Goal: Transaction & Acquisition: Purchase product/service

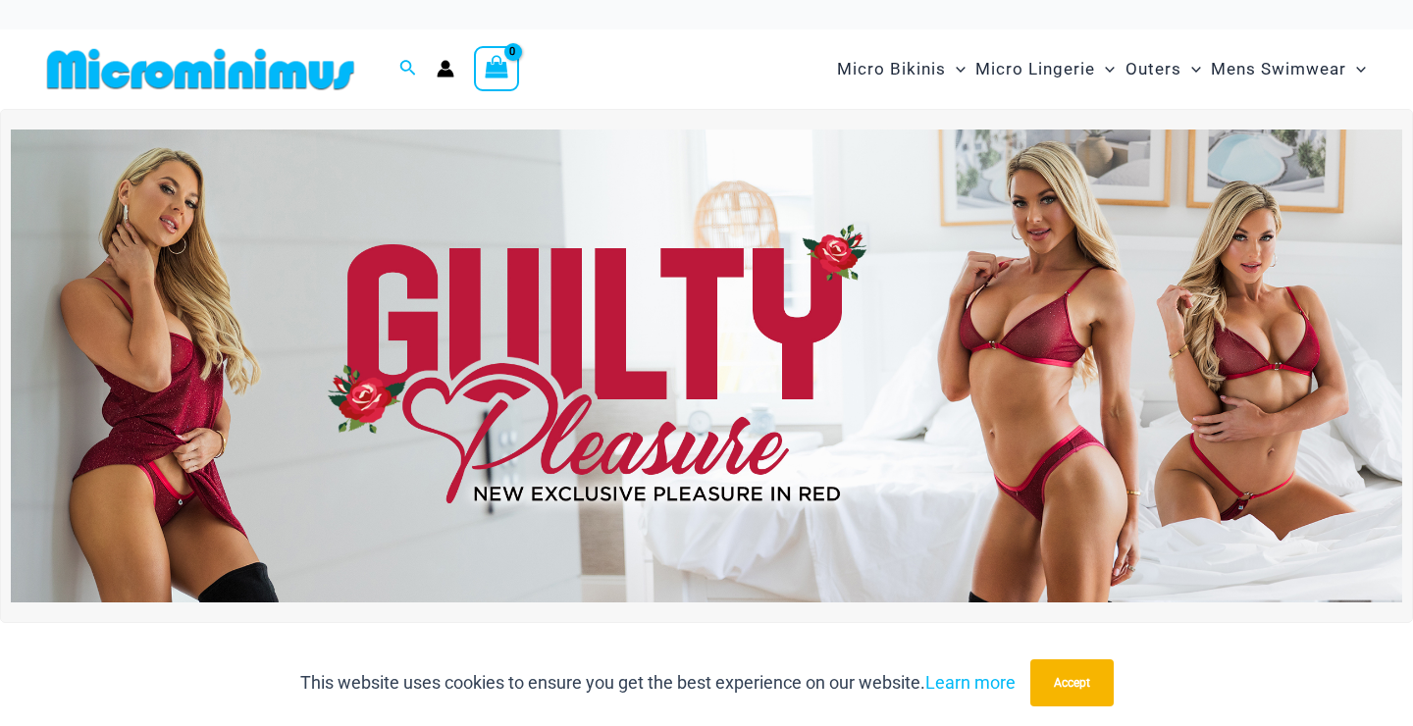
click at [1044, 417] on img at bounding box center [706, 365] width 1391 height 473
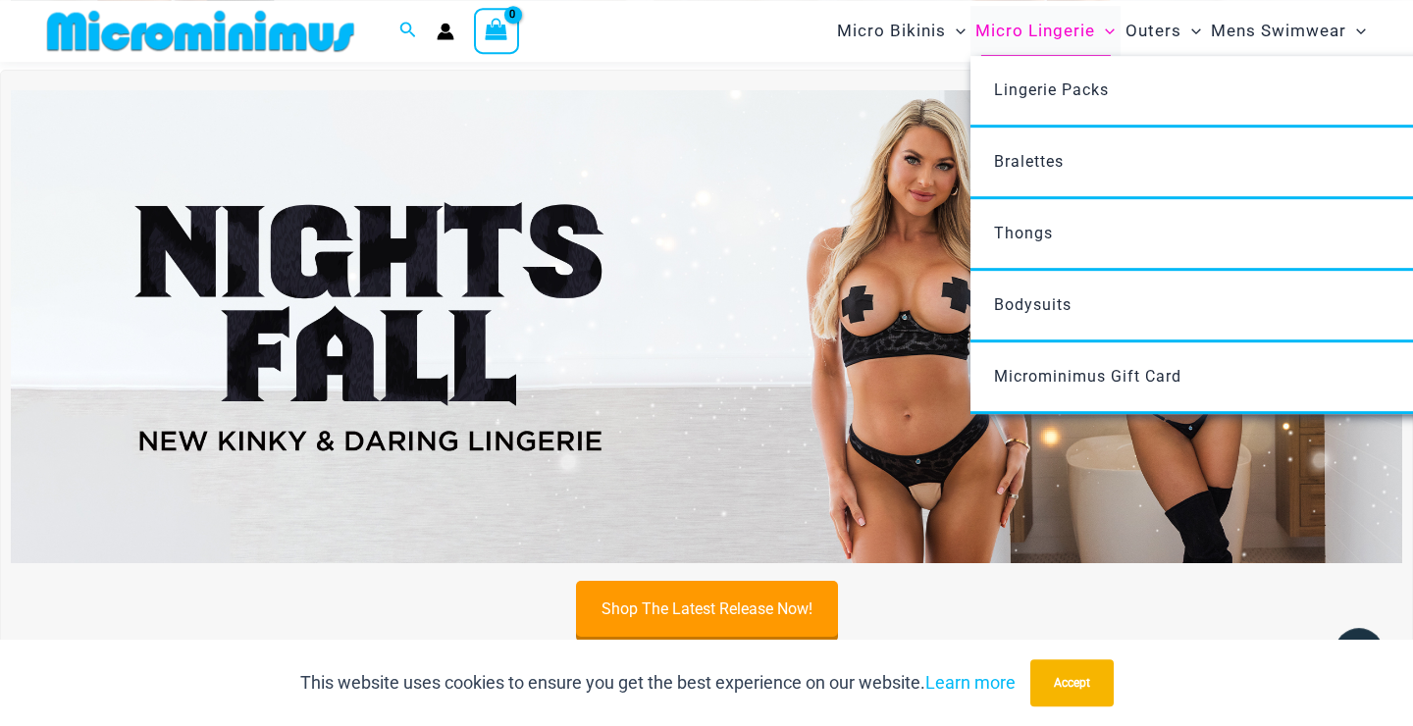
scroll to position [583, 0]
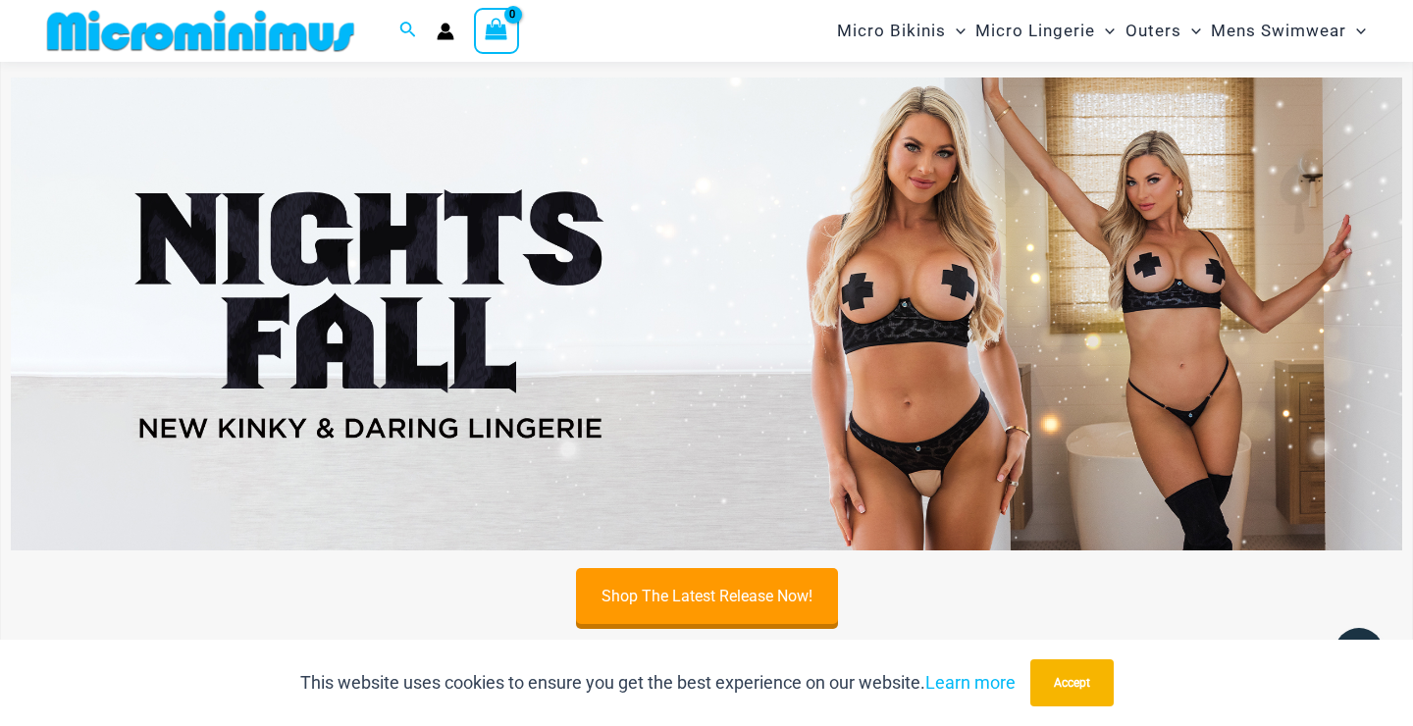
click at [887, 335] on img at bounding box center [706, 313] width 1391 height 473
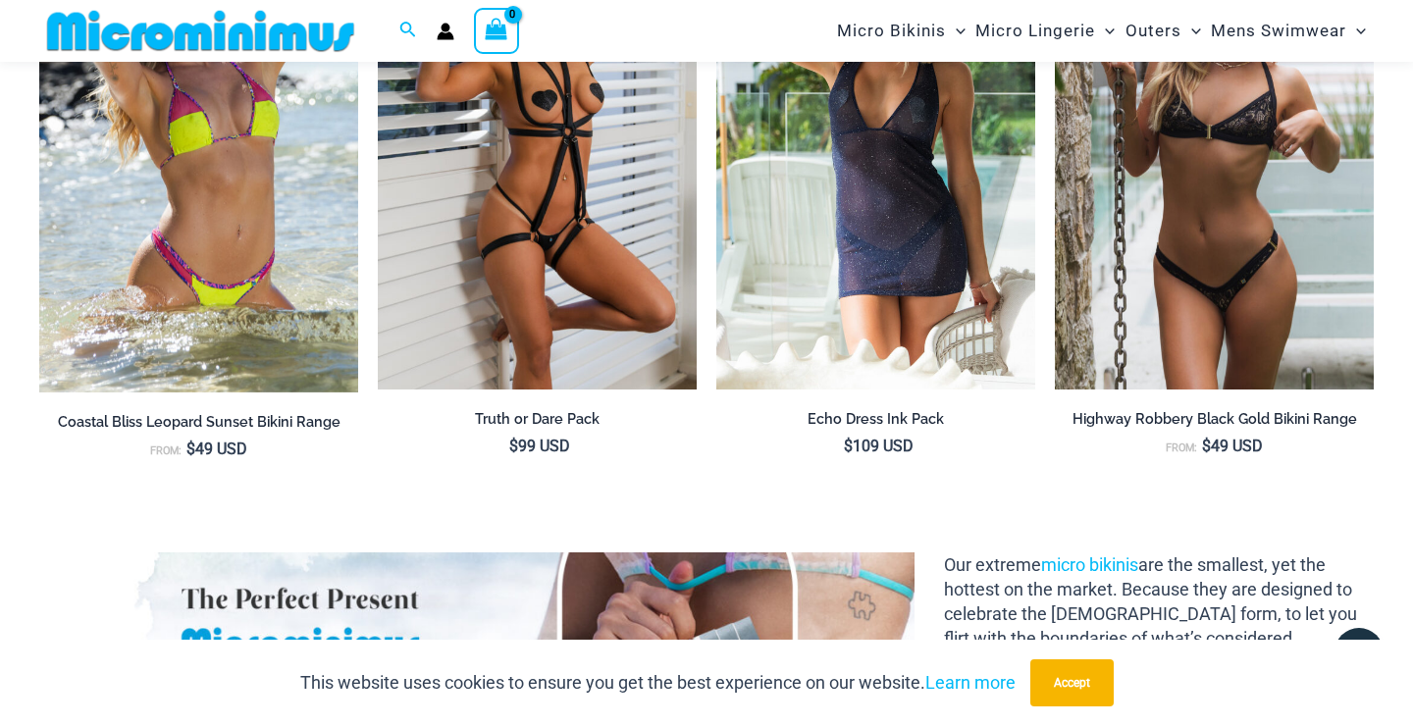
scroll to position [2384, 0]
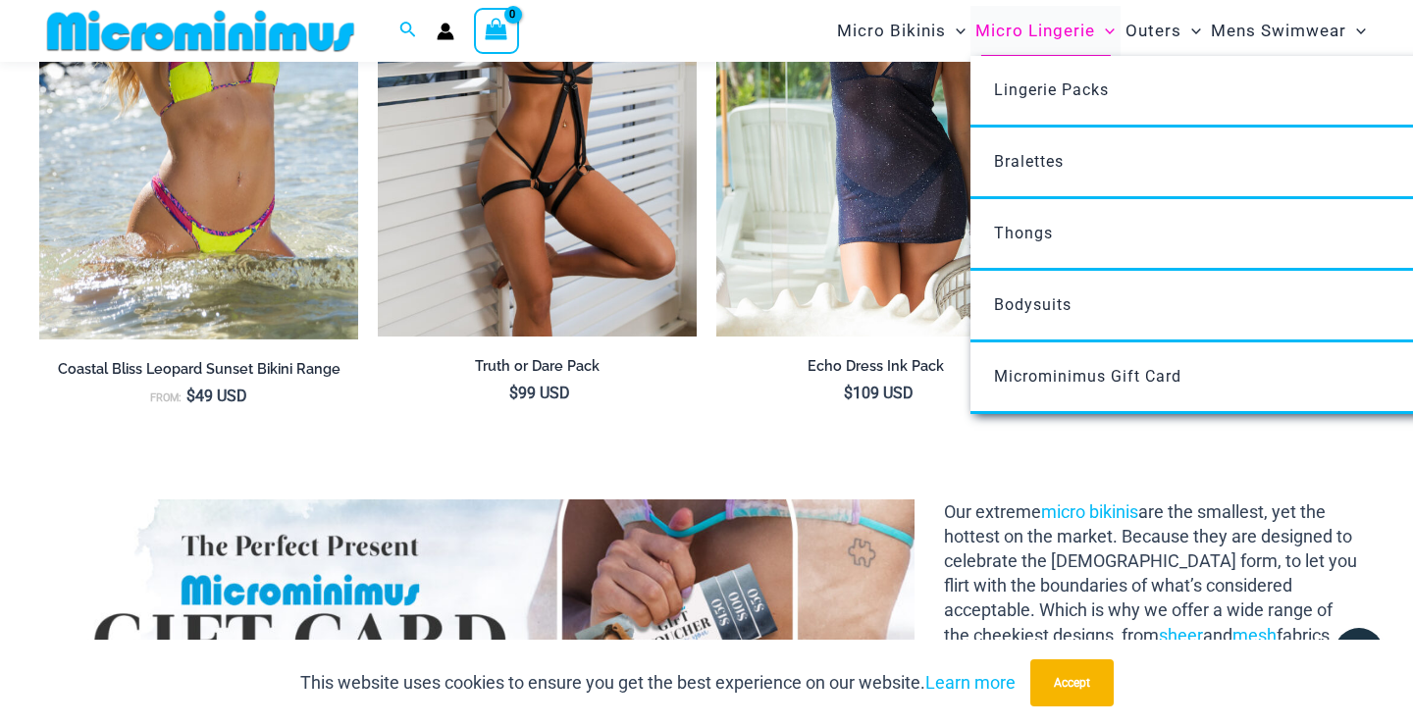
click at [1009, 29] on span "Micro Lingerie" at bounding box center [1035, 31] width 120 height 50
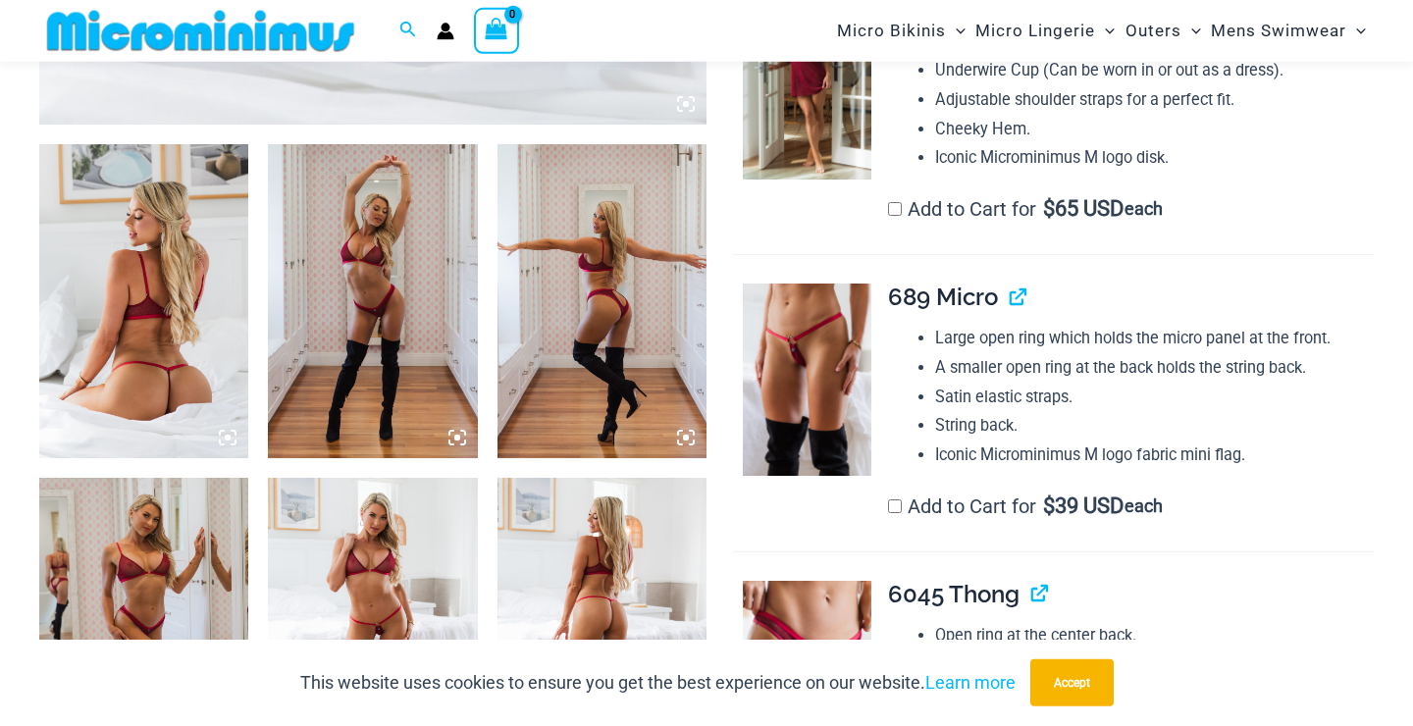
scroll to position [1112, 0]
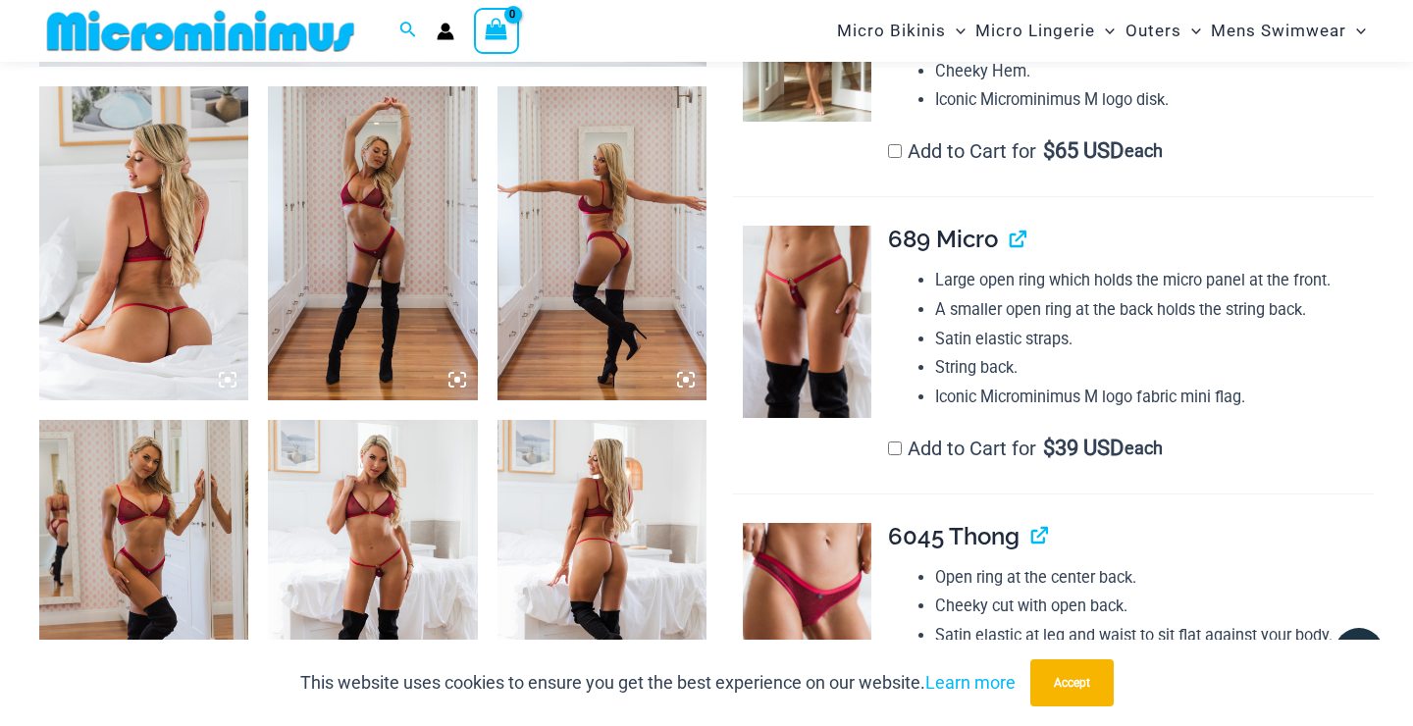
click at [106, 229] on img at bounding box center [143, 243] width 209 height 314
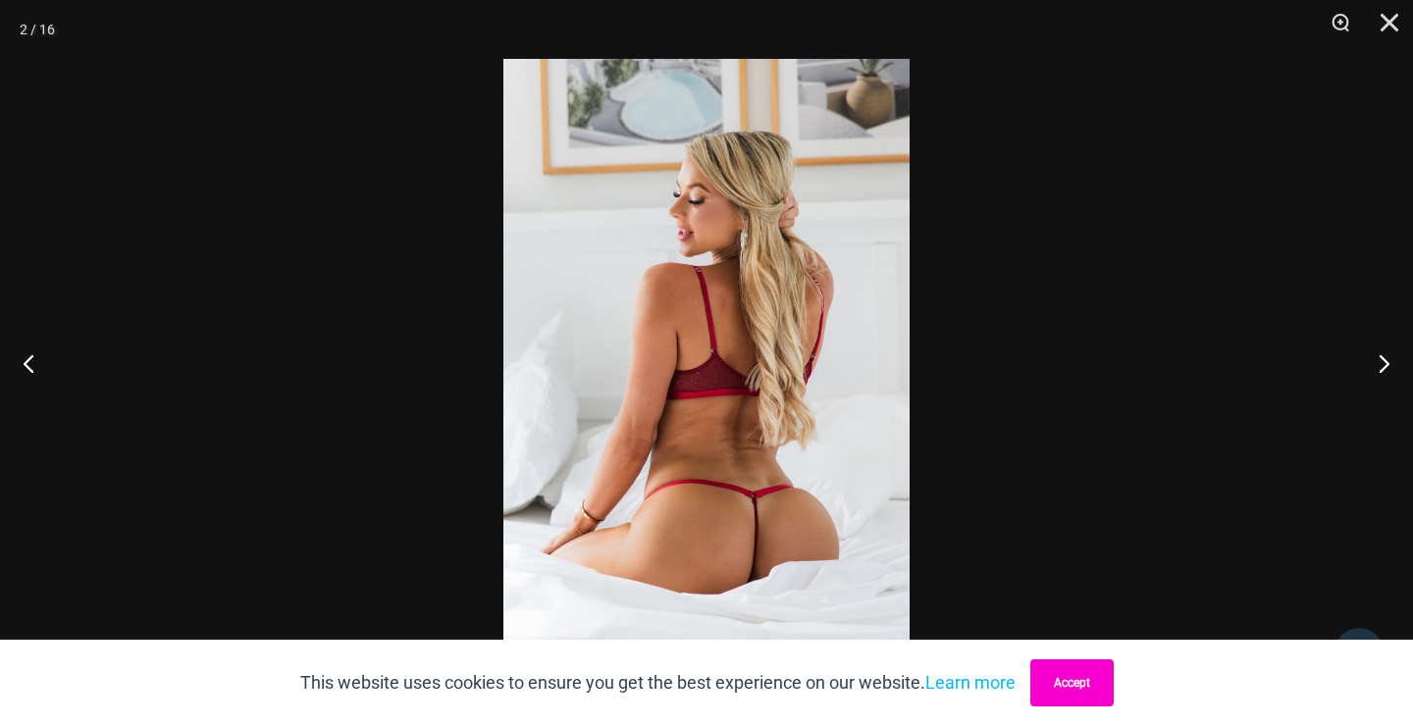
click at [1053, 687] on button "Accept" at bounding box center [1071, 682] width 83 height 47
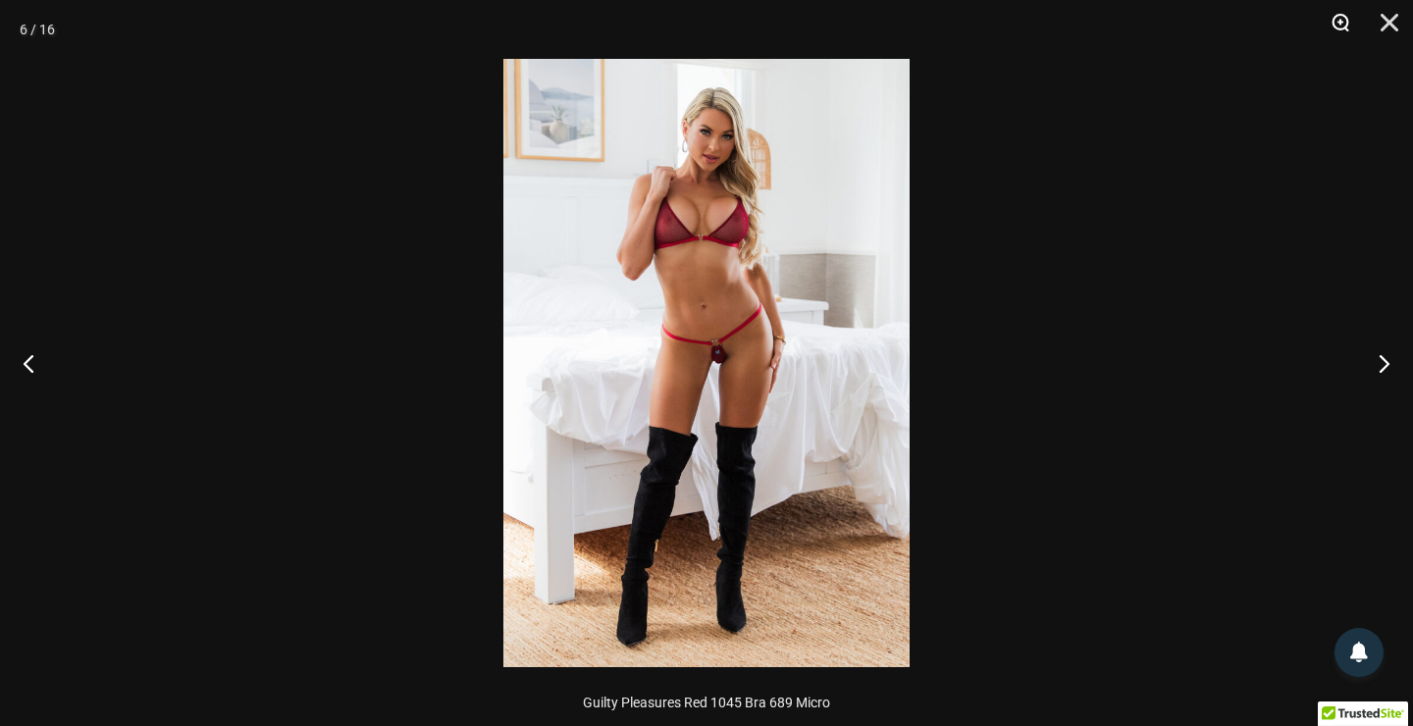
click at [1338, 30] on button "Zoom" at bounding box center [1333, 29] width 49 height 59
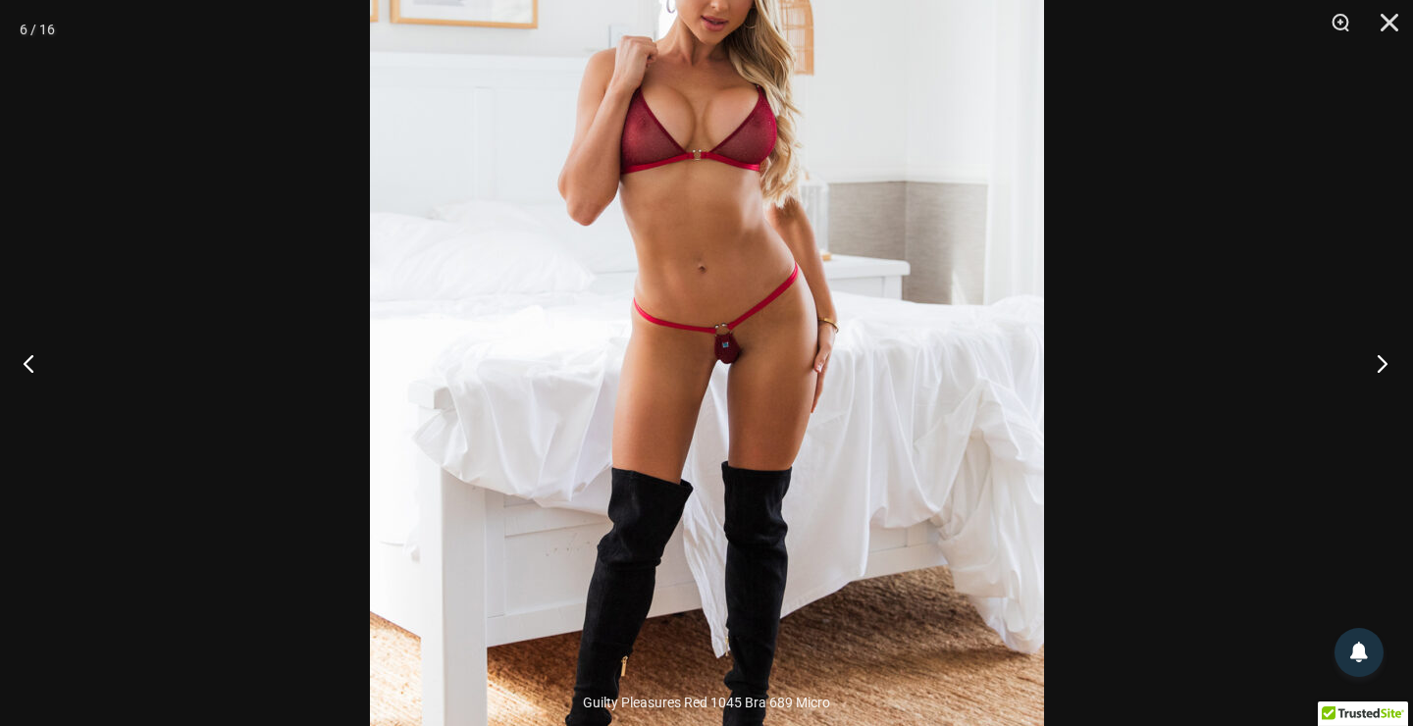
click at [1373, 363] on button "Next" at bounding box center [1376, 363] width 74 height 98
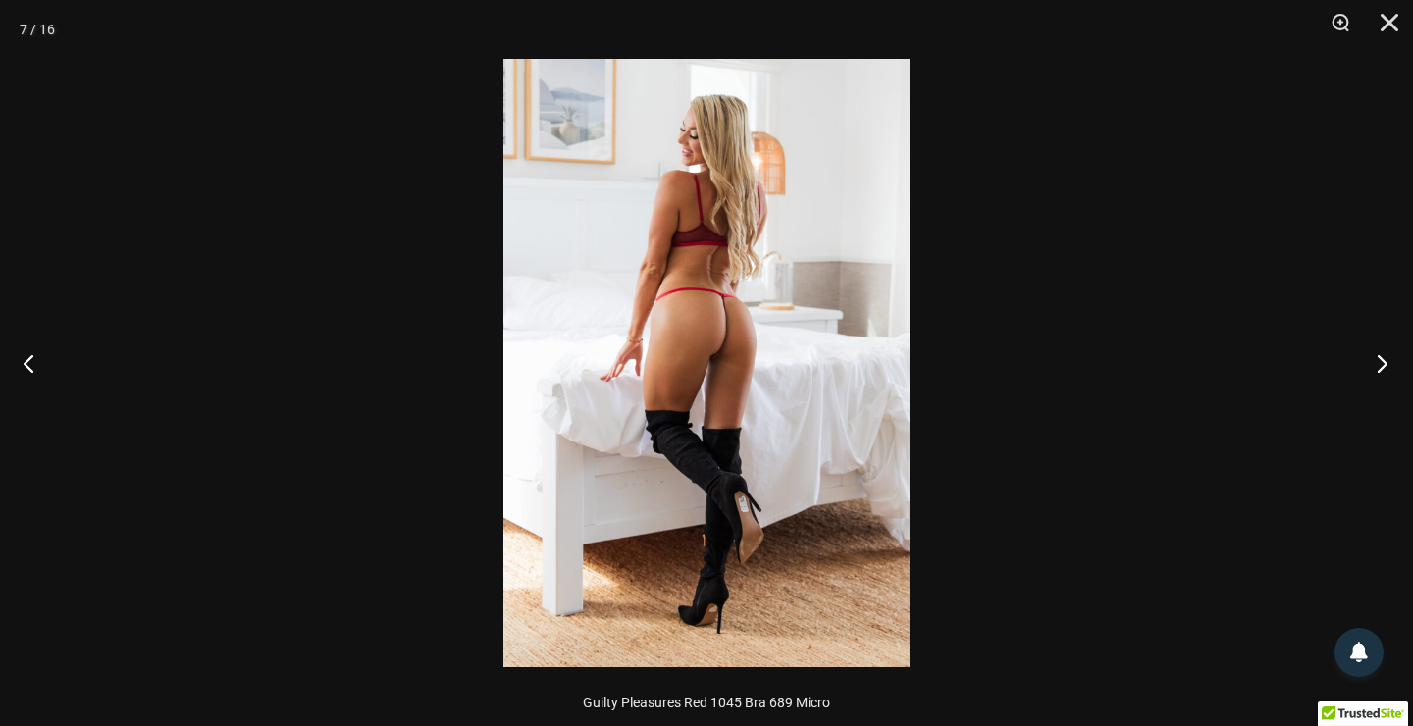
click at [1373, 363] on button "Next" at bounding box center [1376, 363] width 74 height 98
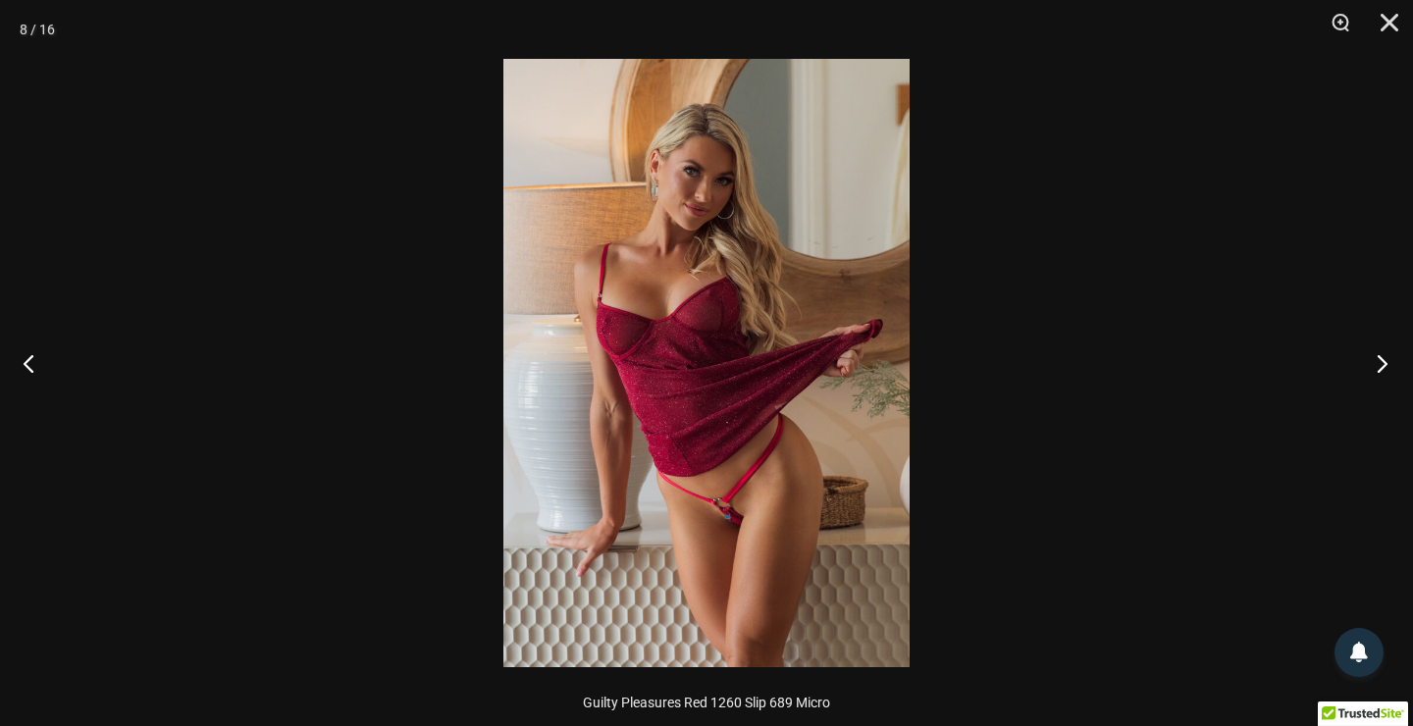
click at [1373, 363] on button "Next" at bounding box center [1376, 363] width 74 height 98
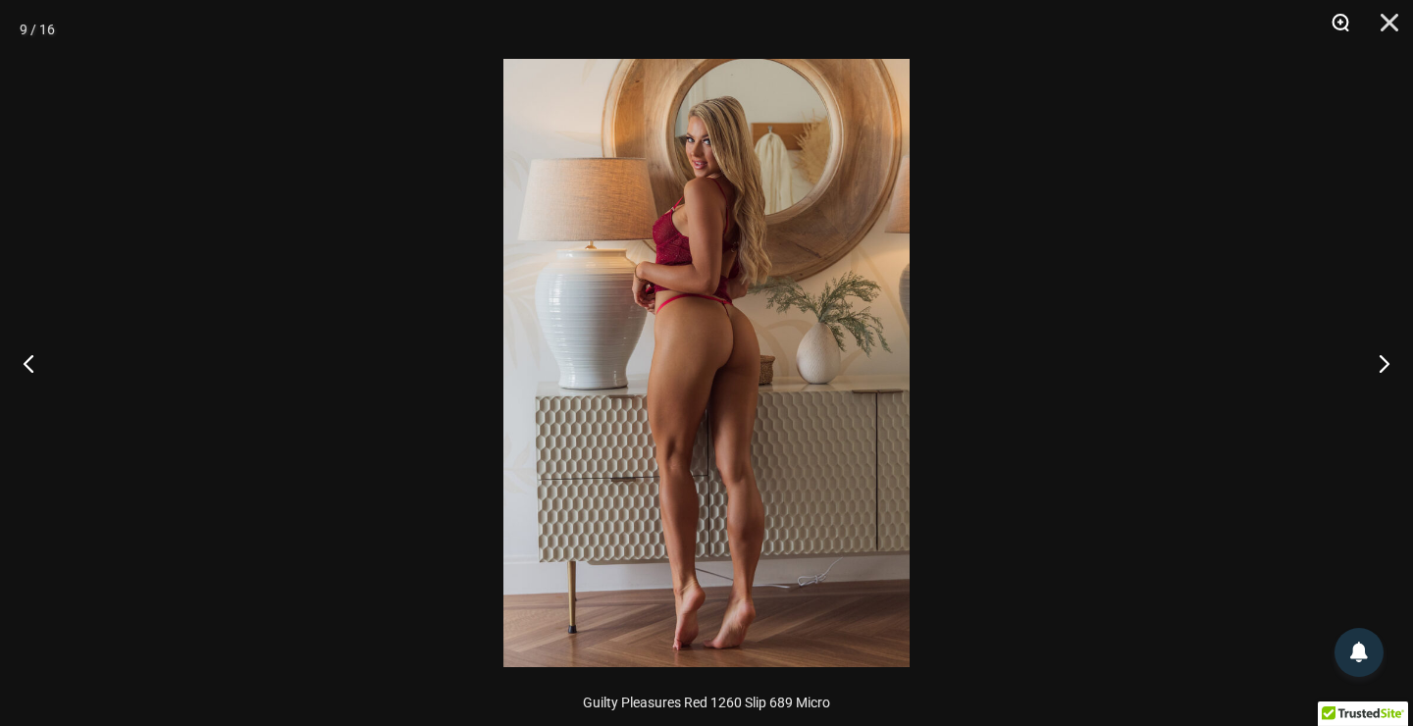
click at [1346, 34] on button "Zoom" at bounding box center [1333, 29] width 49 height 59
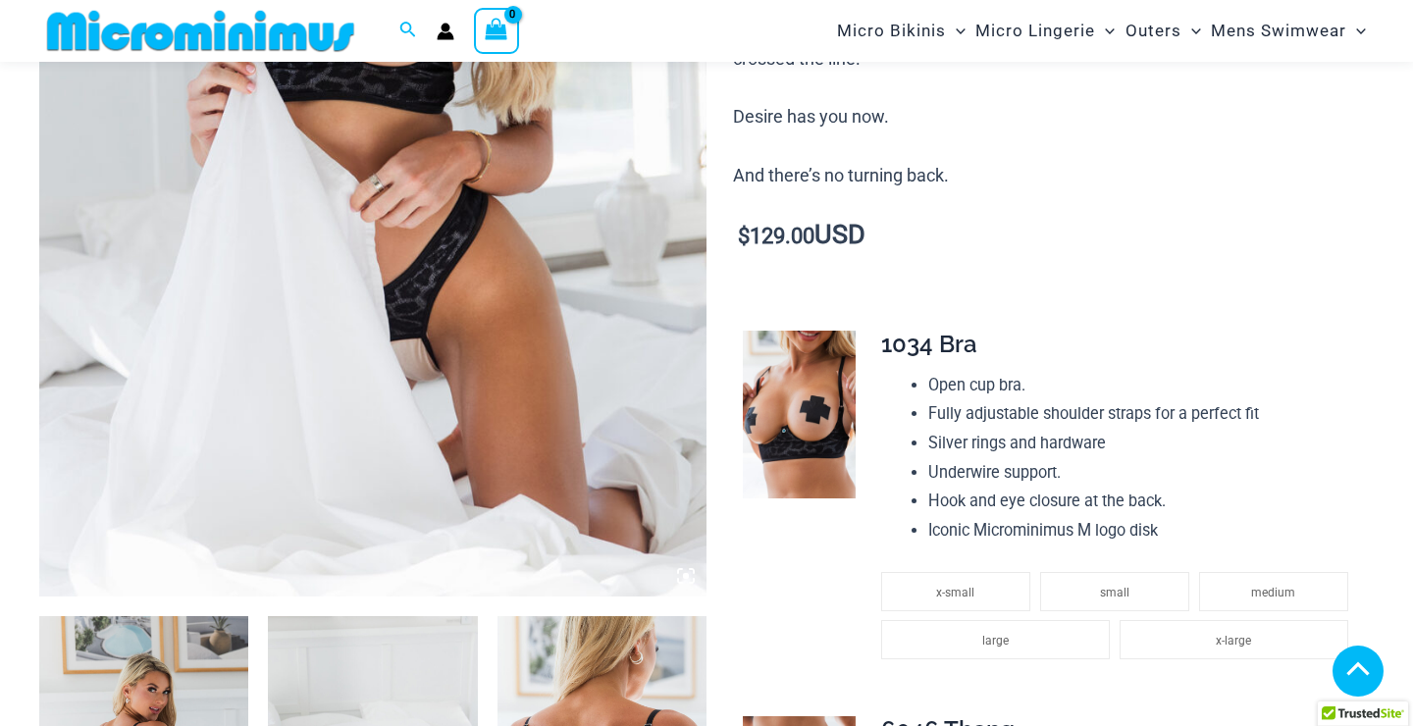
scroll to position [530, 0]
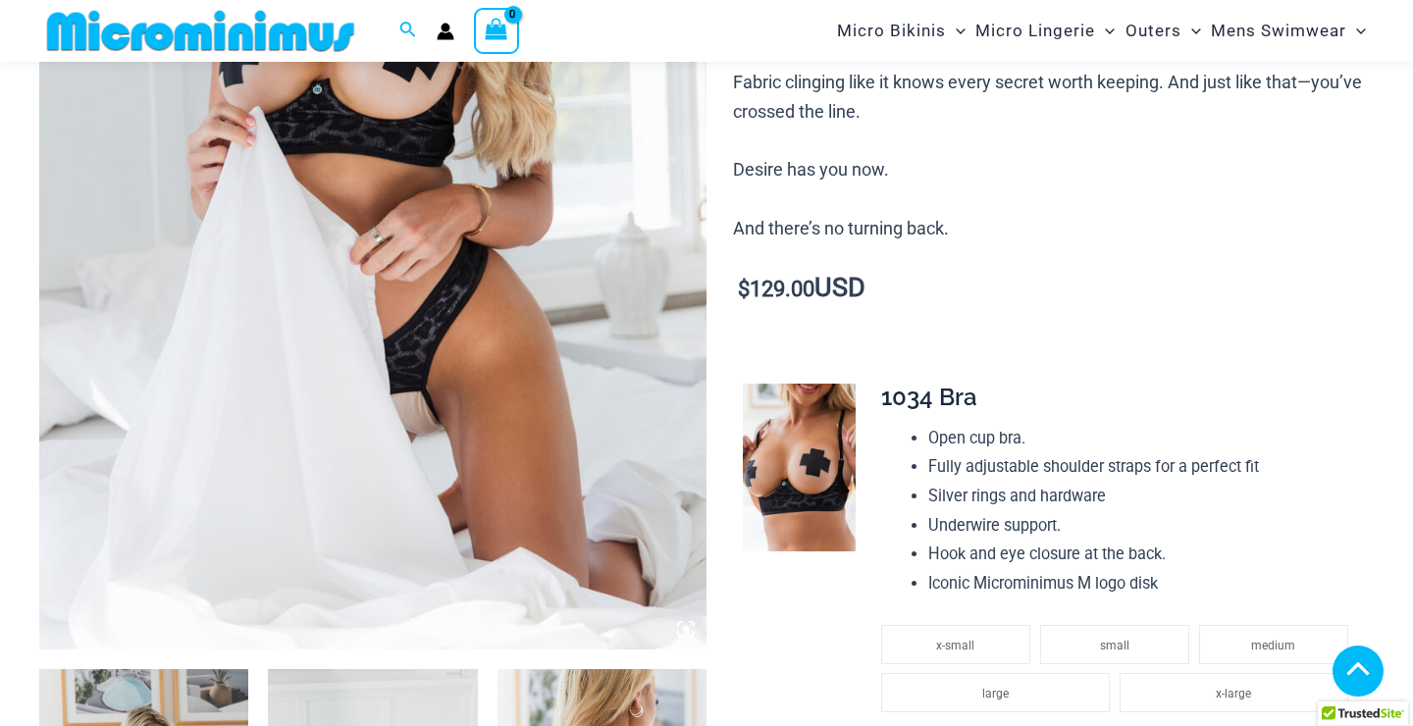
click at [395, 236] on img at bounding box center [372, 149] width 667 height 1001
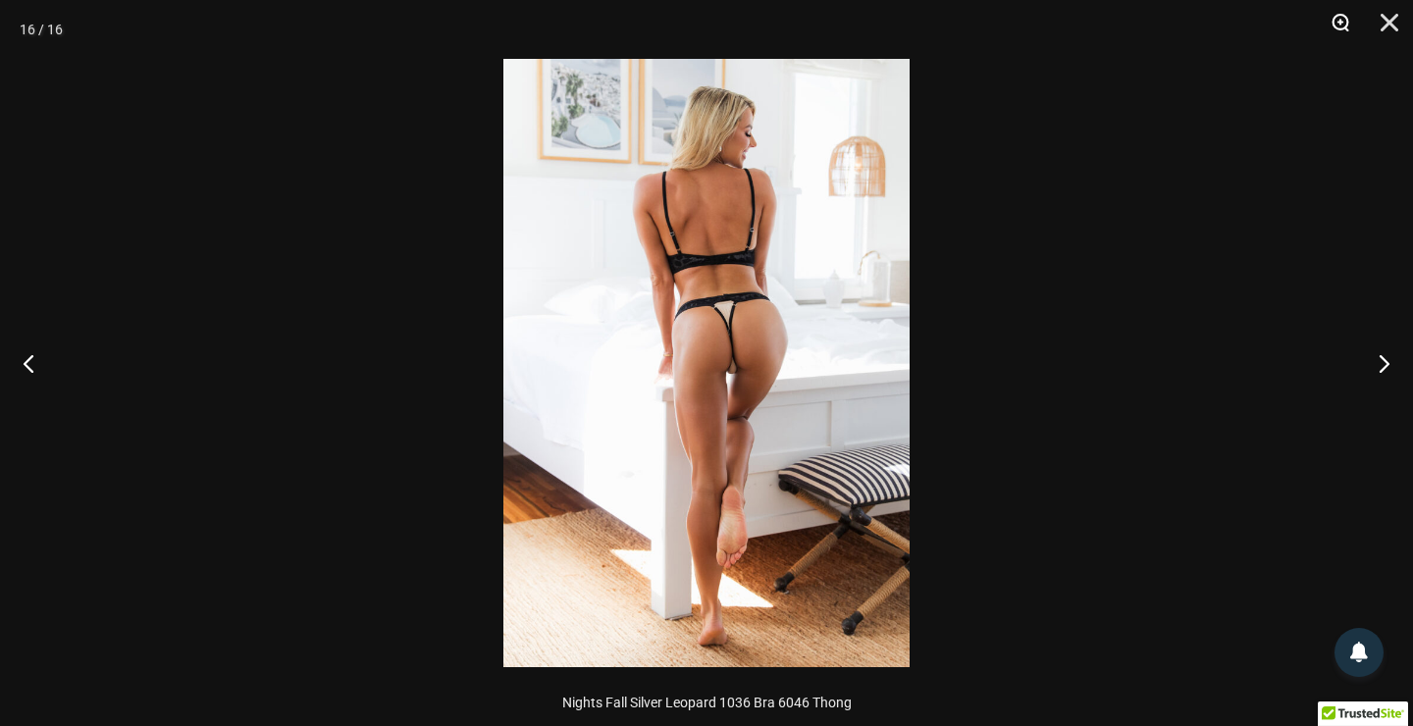
click at [1324, 20] on button "Zoom" at bounding box center [1333, 29] width 49 height 59
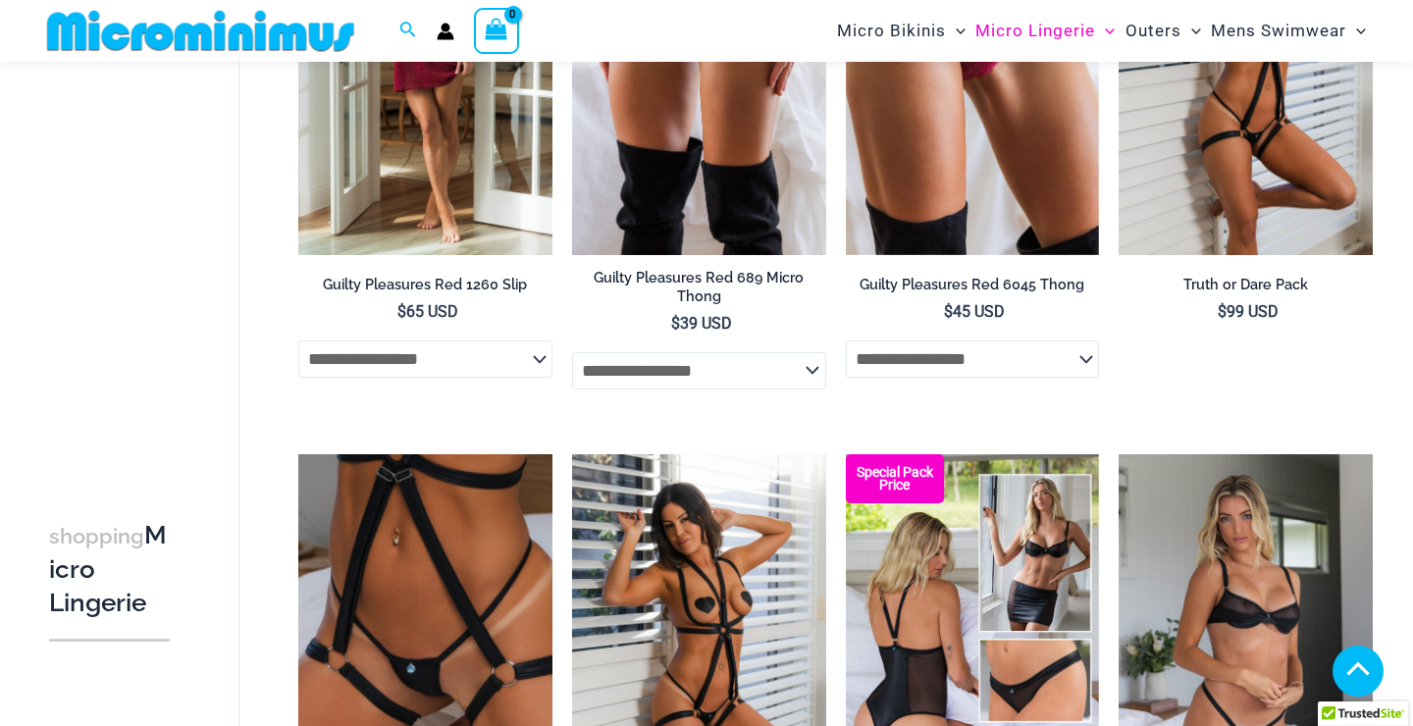
scroll to position [1112, 0]
